Goal: Ask a question

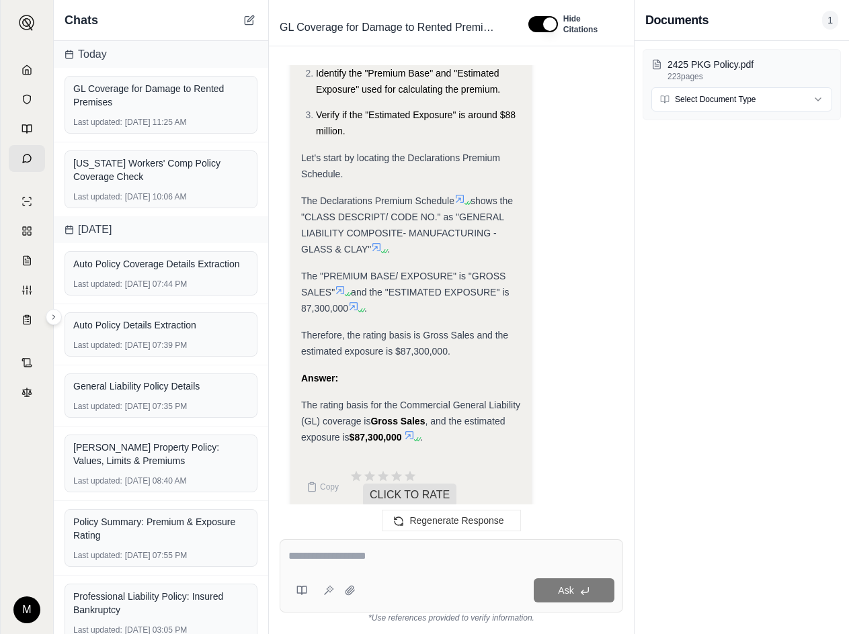
scroll to position [4624, 0]
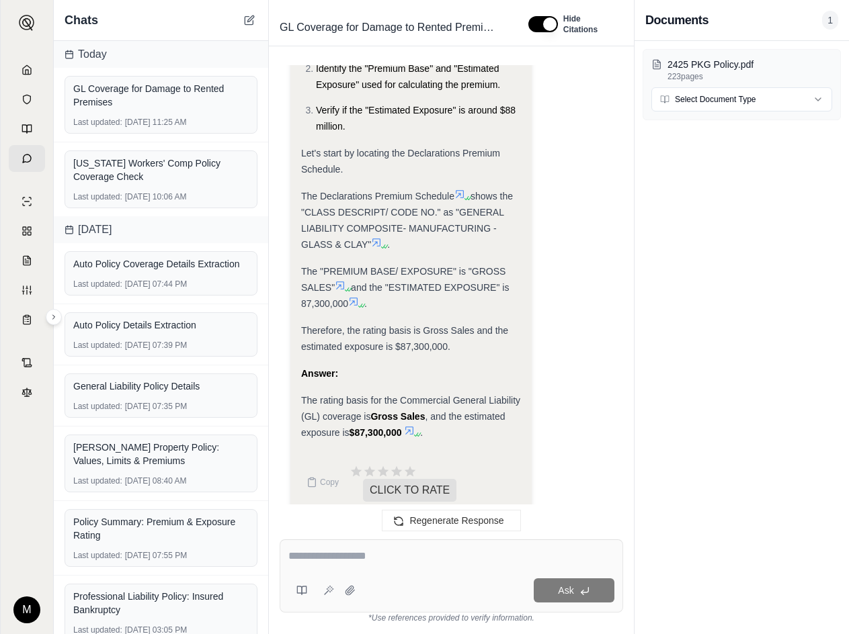
click at [381, 556] on textarea at bounding box center [451, 556] width 326 height 16
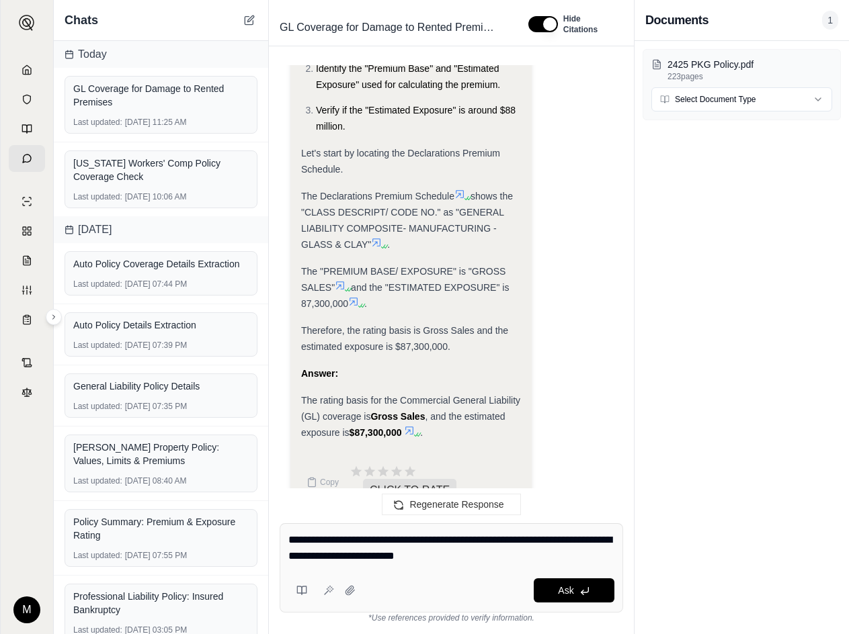
type textarea "**********"
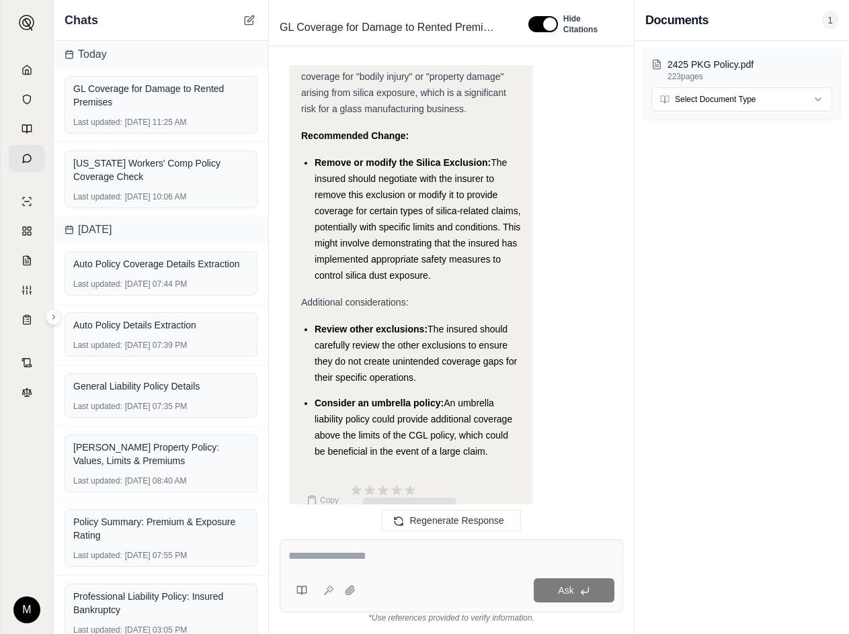
scroll to position [7847, 0]
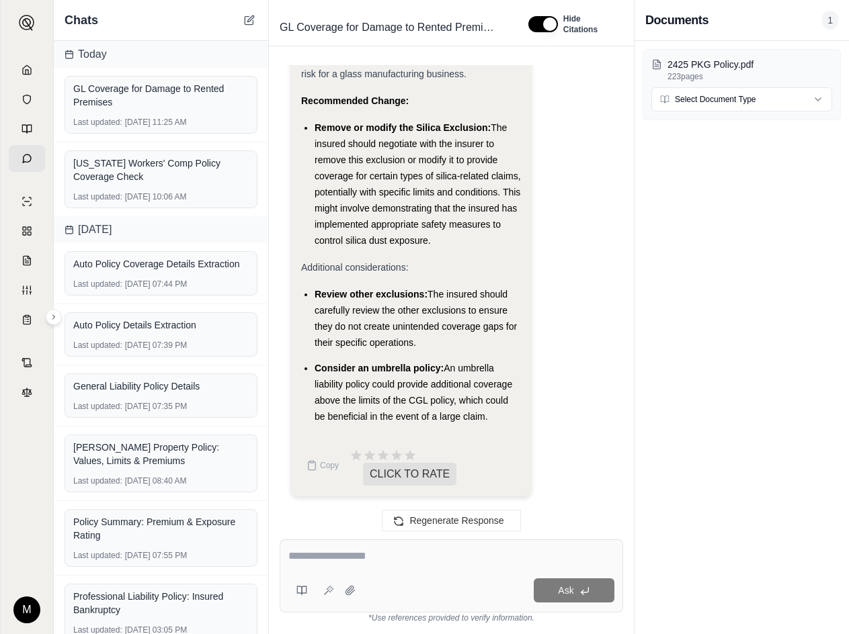
click at [352, 547] on div "Ask" at bounding box center [451, 576] width 343 height 73
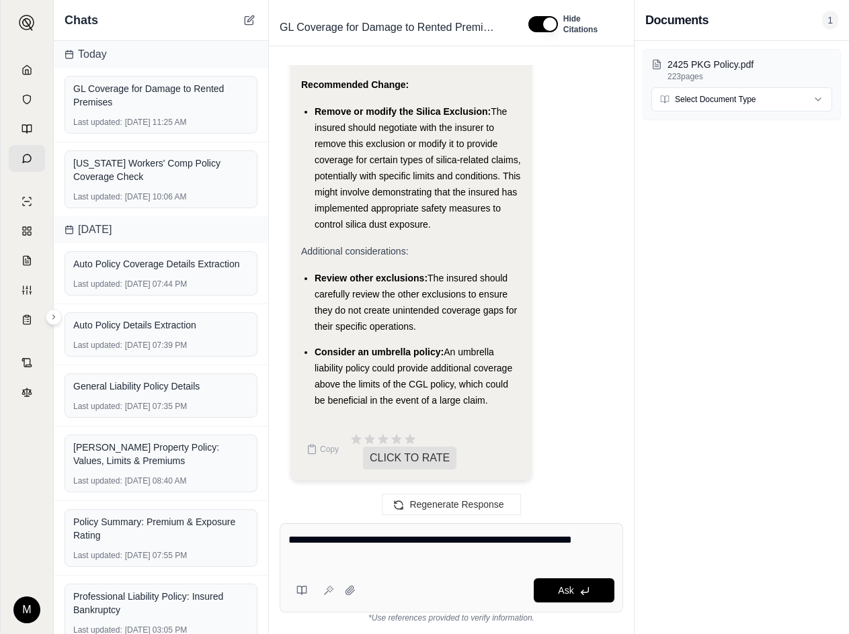
type textarea "**********"
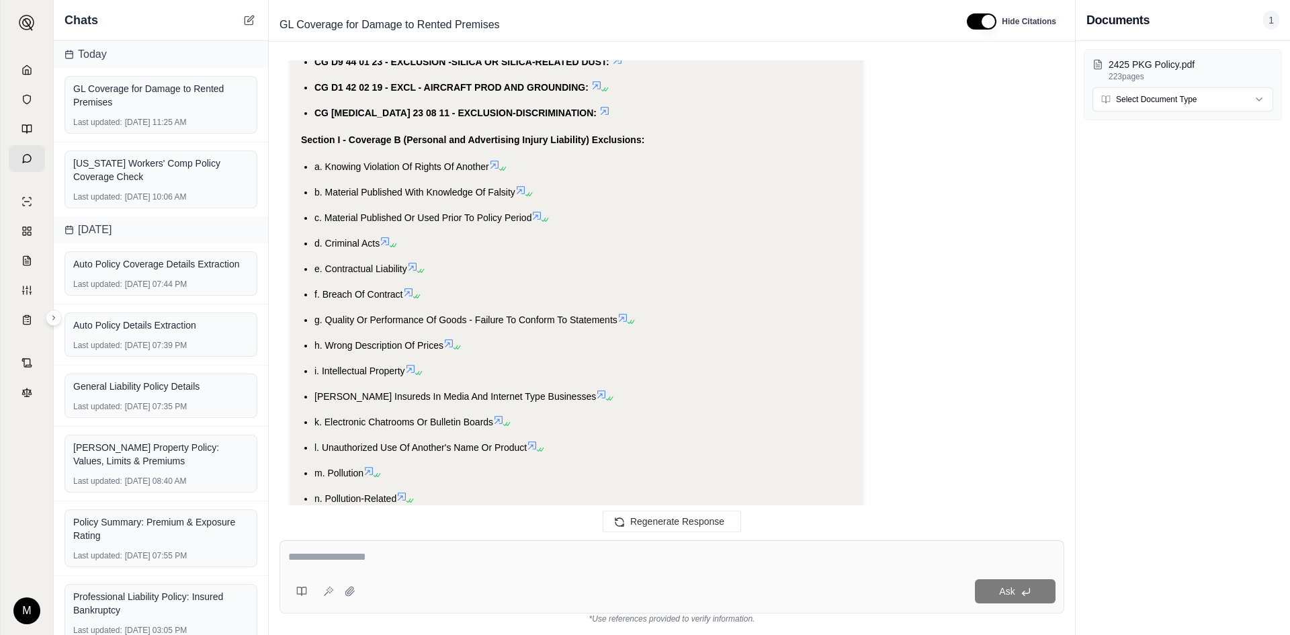
scroll to position [7675, 0]
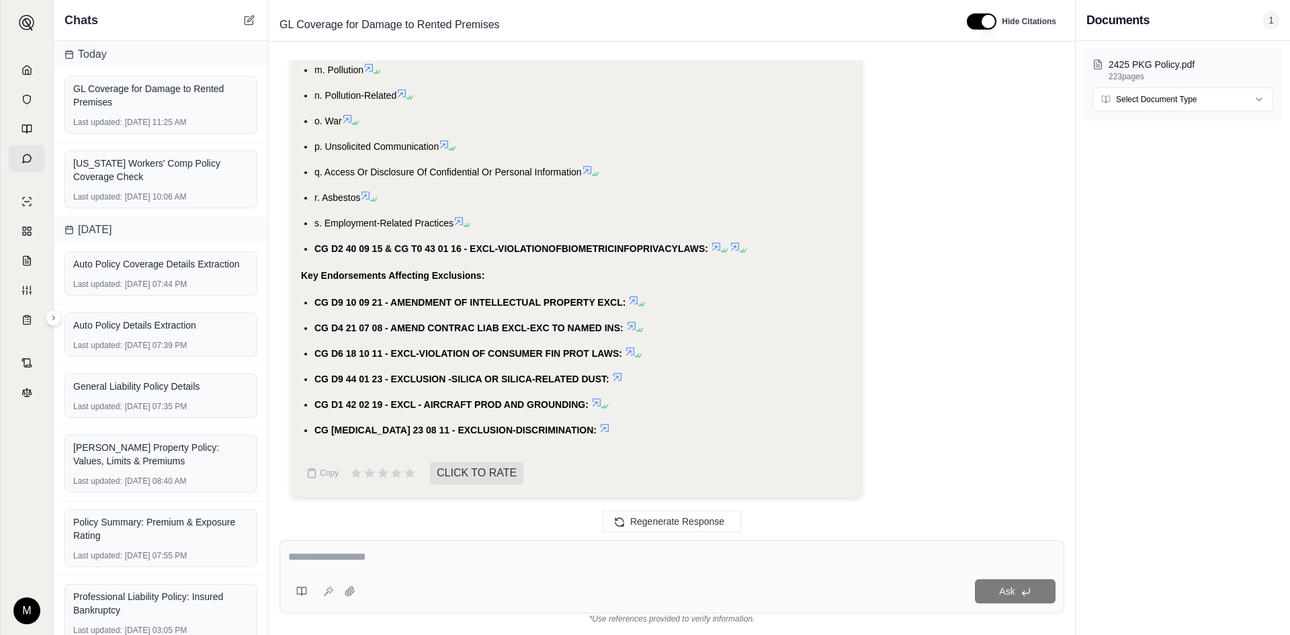
click at [625, 315] on ul "CG D9 10 09 21 - AMENDMENT OF INTELLECTUAL PROPERTY EXCL: CG D4 21 07 08 - AMEN…" at bounding box center [576, 366] width 551 height 144
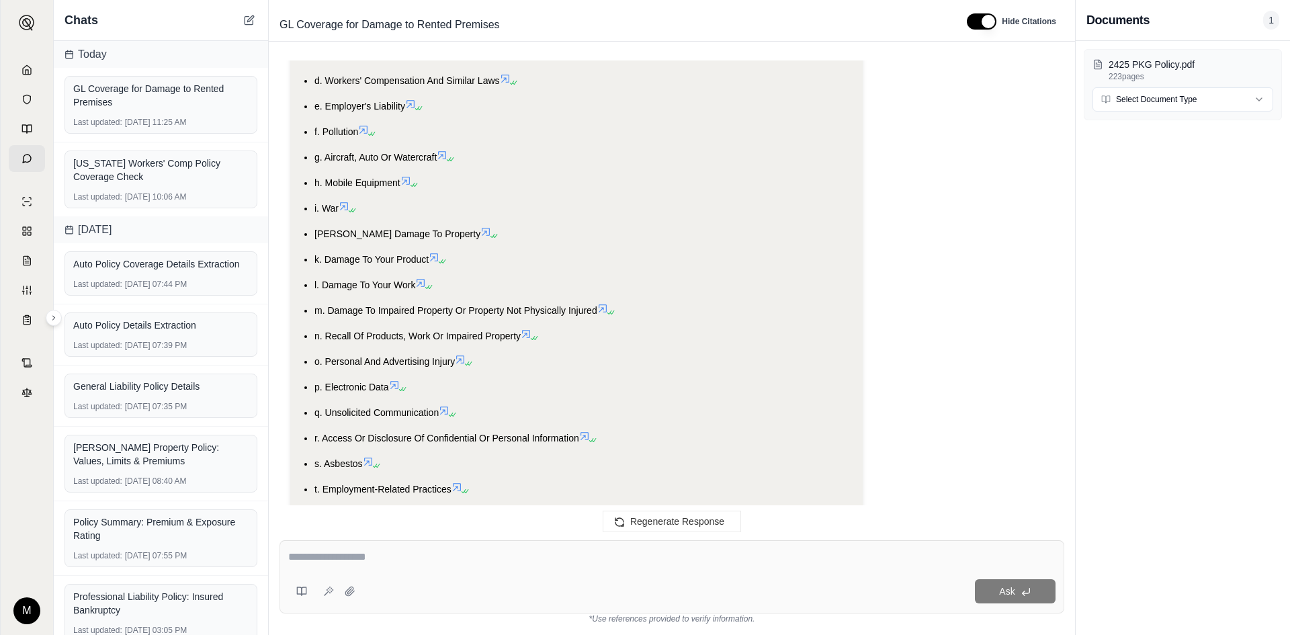
scroll to position [6667, 0]
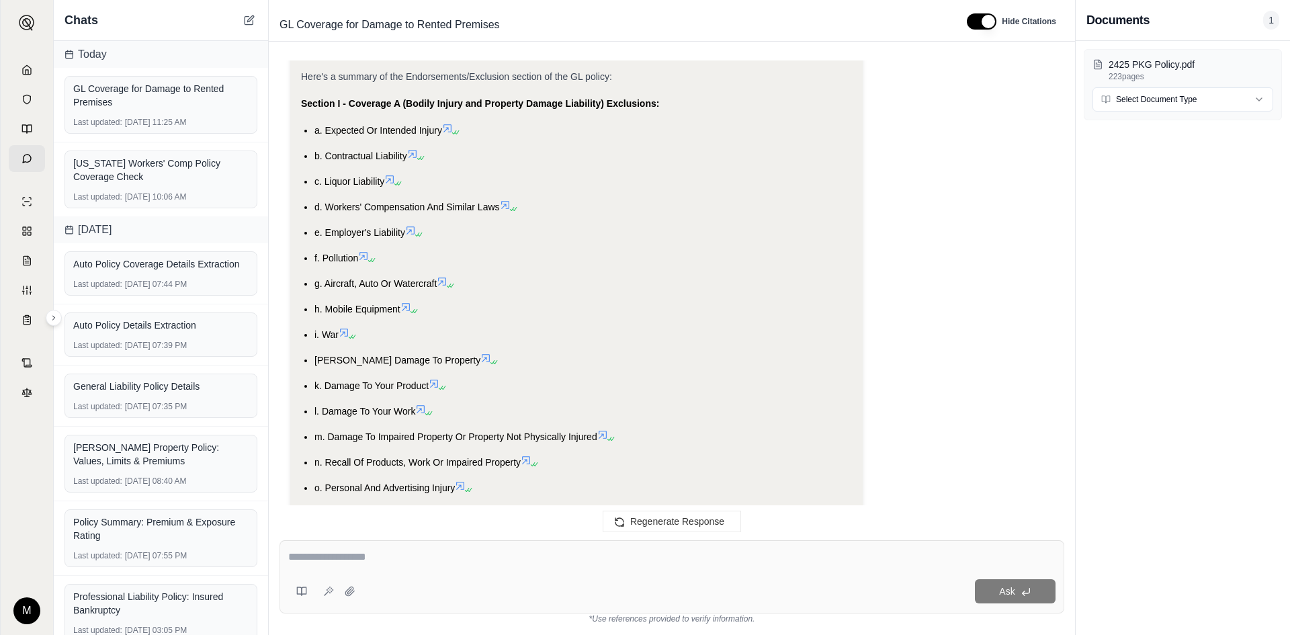
click at [610, 435] on icon at bounding box center [610, 439] width 8 height 8
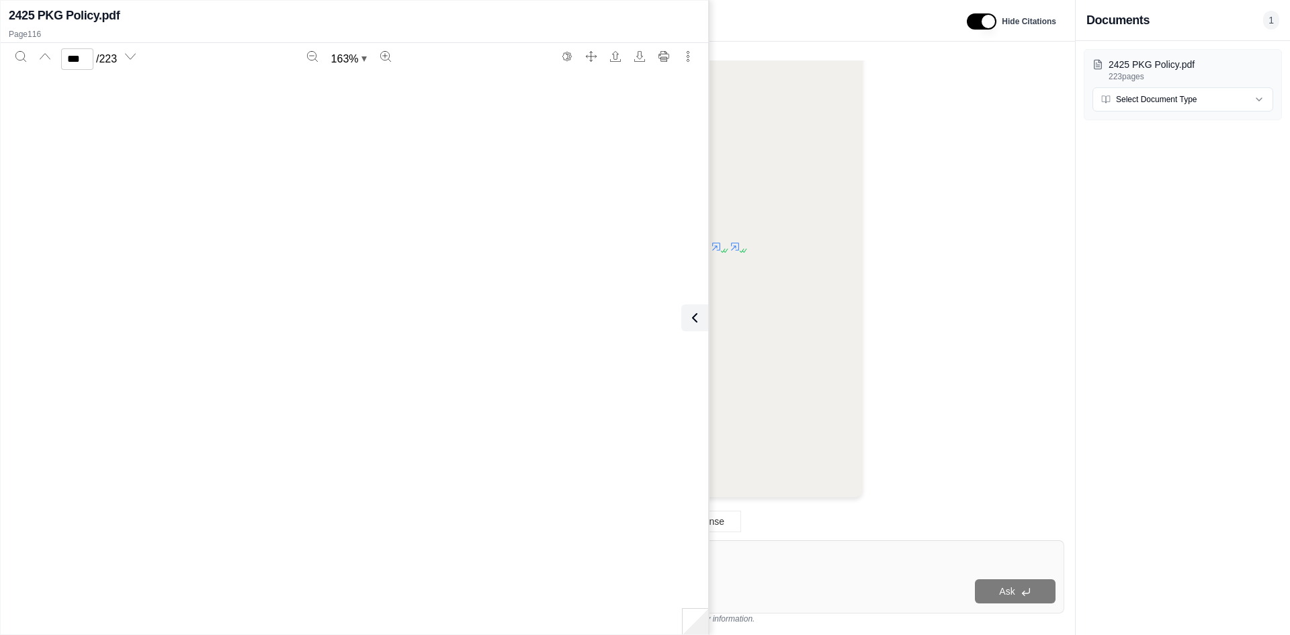
type input "***"
click at [697, 324] on icon at bounding box center [692, 318] width 16 height 16
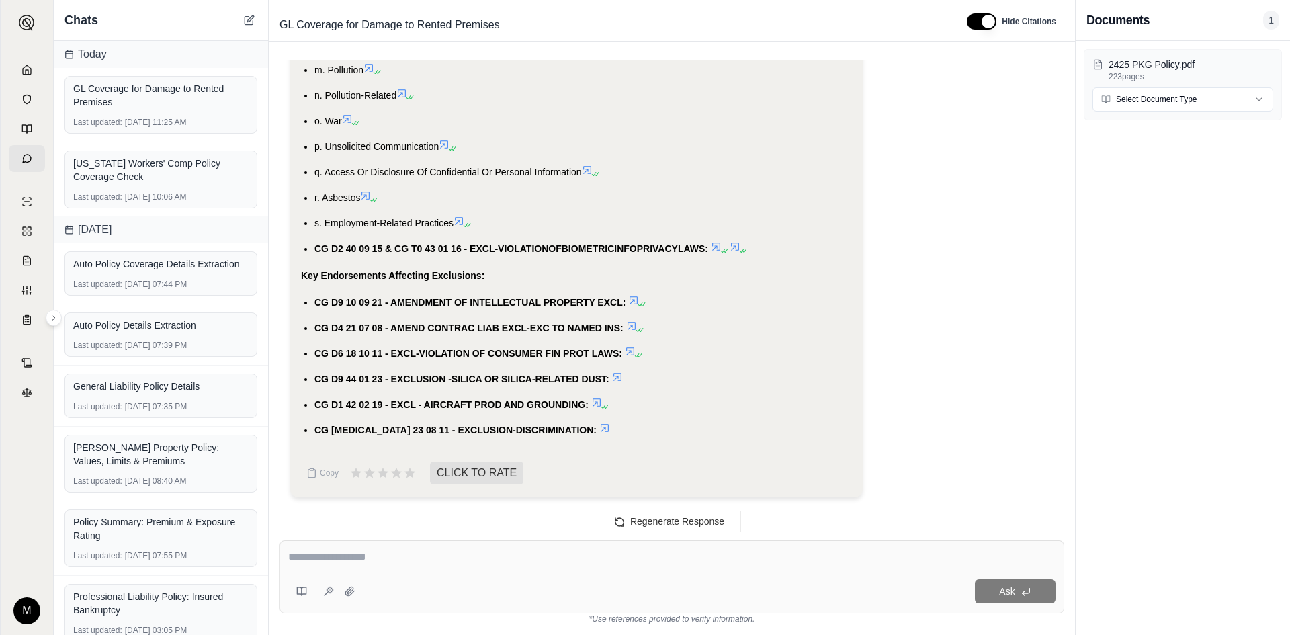
click at [633, 327] on icon at bounding box center [631, 326] width 11 height 11
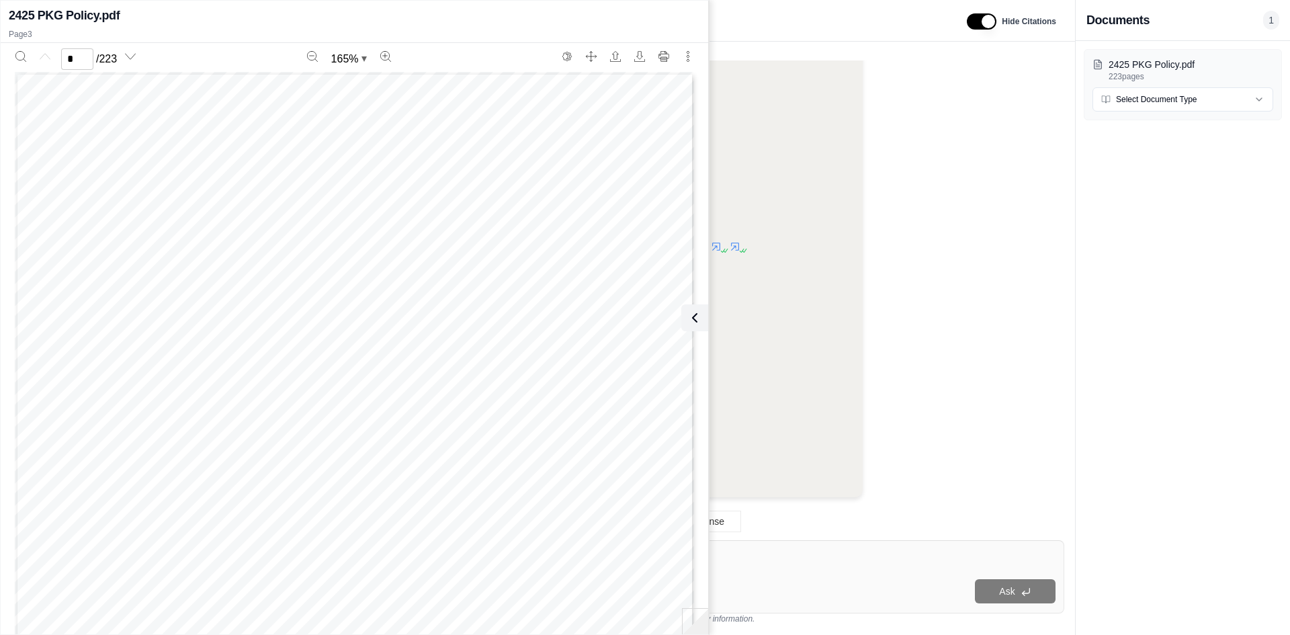
scroll to position [0, 0]
type input "*"
click at [784, 336] on ul "CG D9 10 09 21 - AMENDMENT OF INTELLECTUAL PROPERTY EXCL: CG D4 21 07 08 - AMEN…" at bounding box center [576, 366] width 551 height 144
click at [758, 325] on li "CG D4 21 07 08 - AMEND CONTRAC LIAB EXCL-EXC TO NAMED INS:" at bounding box center [584, 328] width 538 height 16
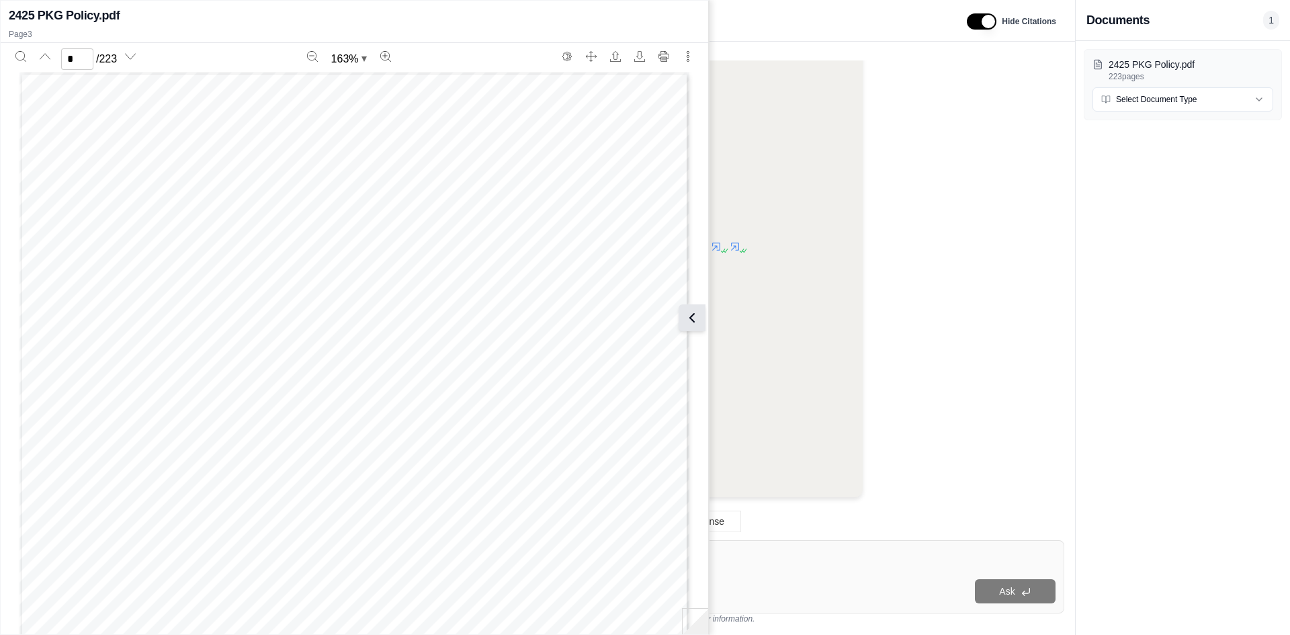
click at [706, 325] on div "2425 PKG Policy.pdf Page 3 * / 223 163 % COMMERCIAL INSURANCE A Custom Insuranc…" at bounding box center [355, 317] width 708 height 628
click at [685, 315] on icon at bounding box center [692, 318] width 16 height 16
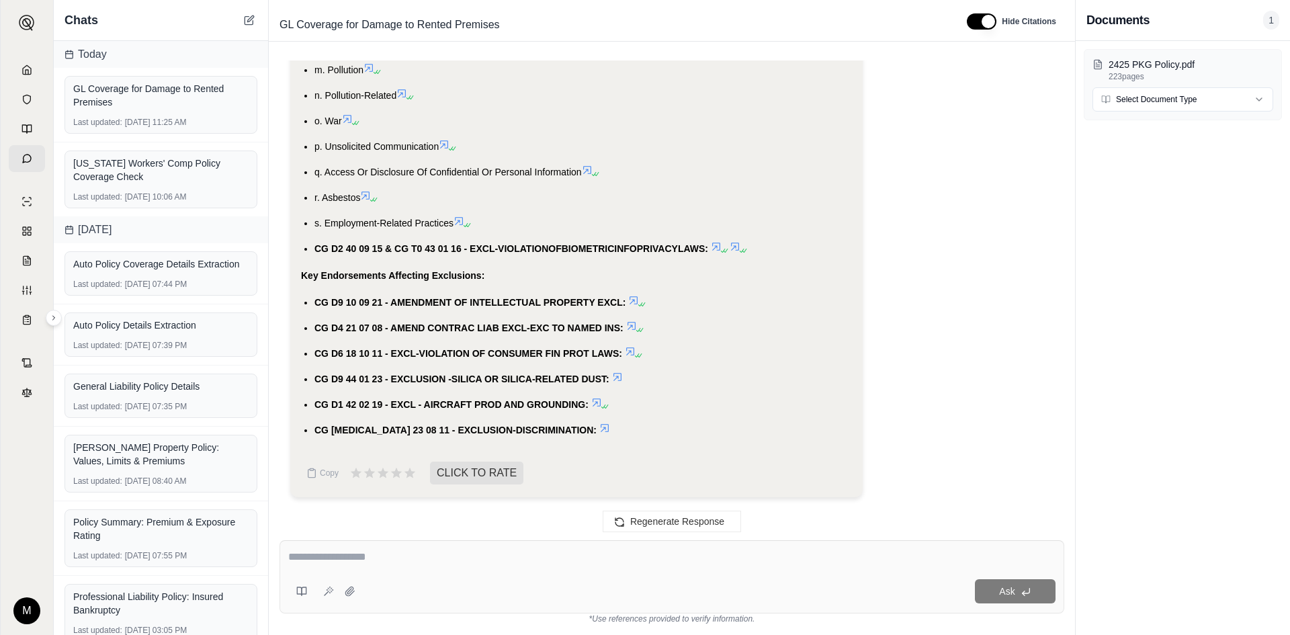
click at [387, 566] on div at bounding box center [671, 559] width 767 height 21
click at [296, 517] on div "Regenerate Response" at bounding box center [672, 521] width 806 height 32
click at [321, 564] on textarea at bounding box center [671, 557] width 767 height 16
type textarea "**********"
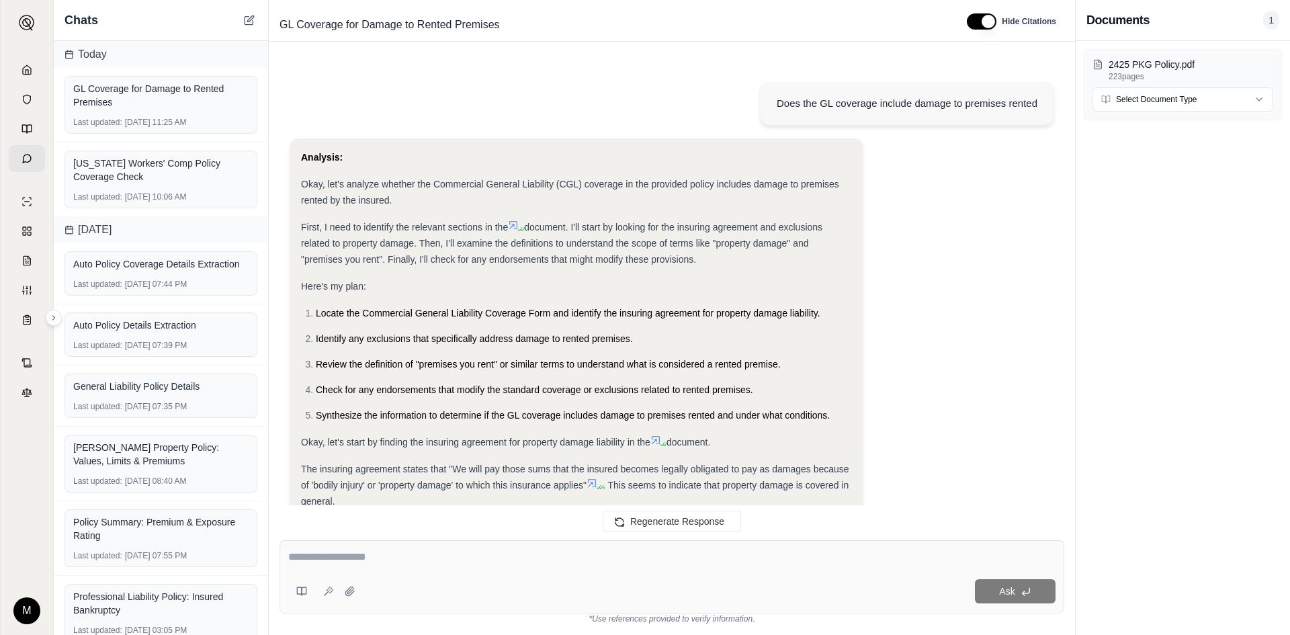
scroll to position [8343, 0]
